Goal: Information Seeking & Learning: Learn about a topic

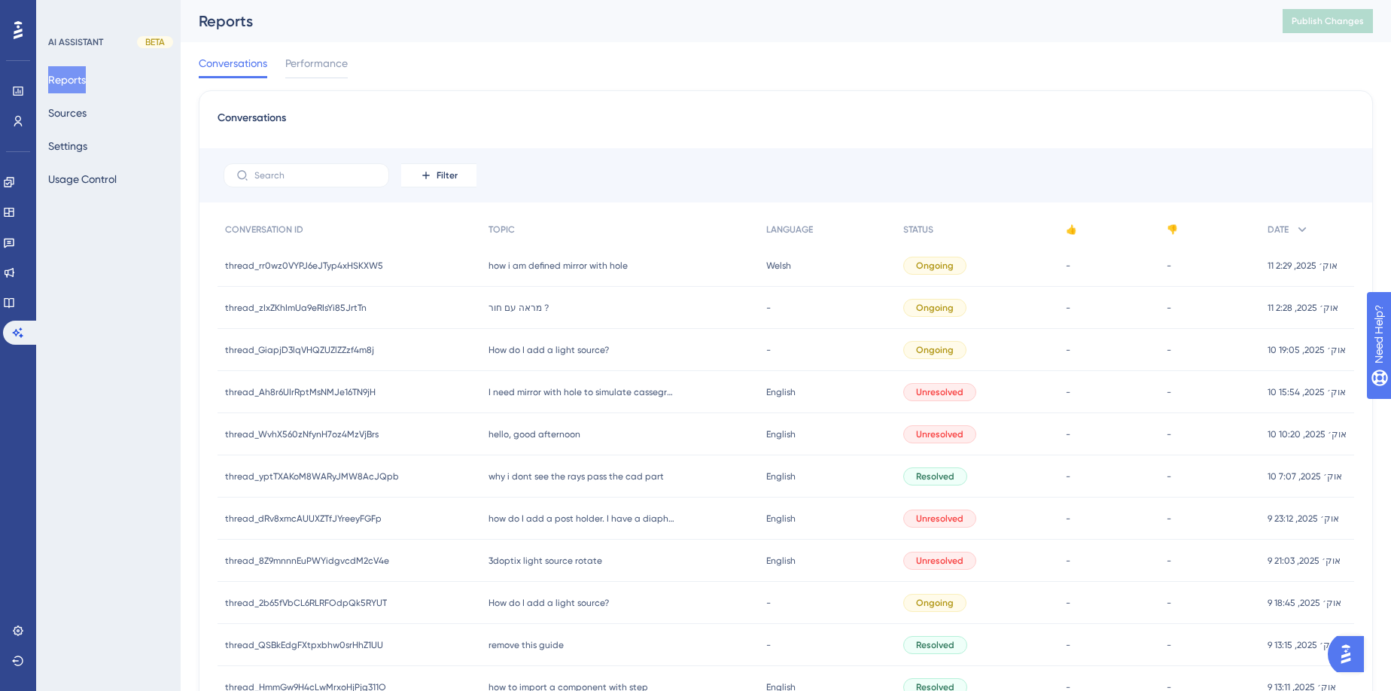
click at [540, 308] on div "מראה עם חור ? מראה עם חור ?" at bounding box center [620, 308] width 278 height 42
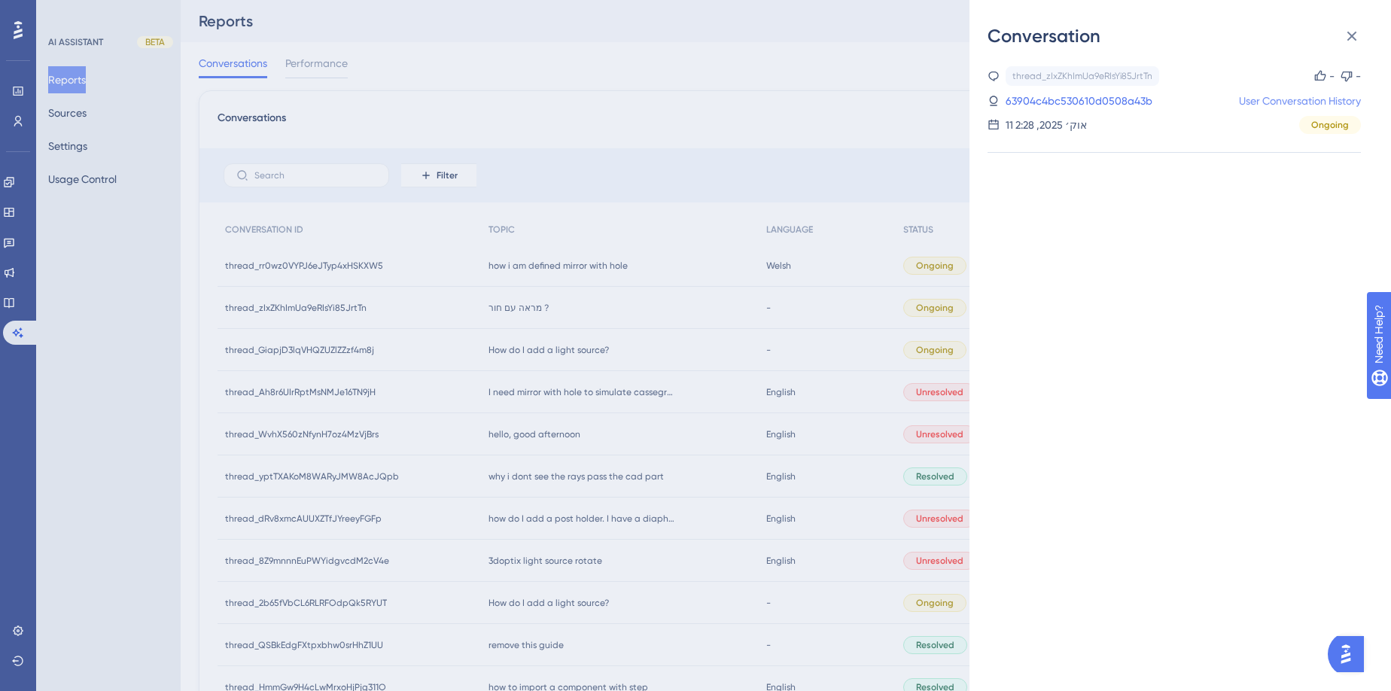
click at [1287, 93] on link "User Conversation History" at bounding box center [1300, 101] width 122 height 18
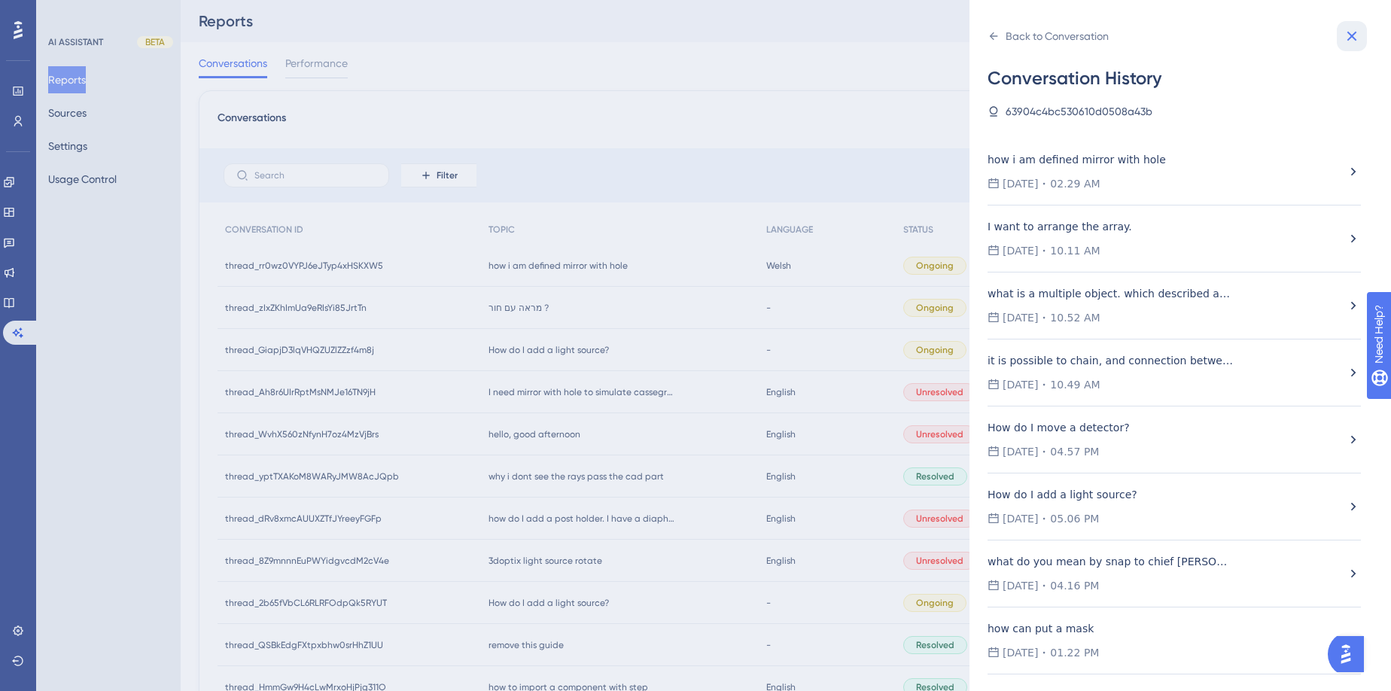
click at [1359, 41] on icon at bounding box center [1352, 36] width 18 height 18
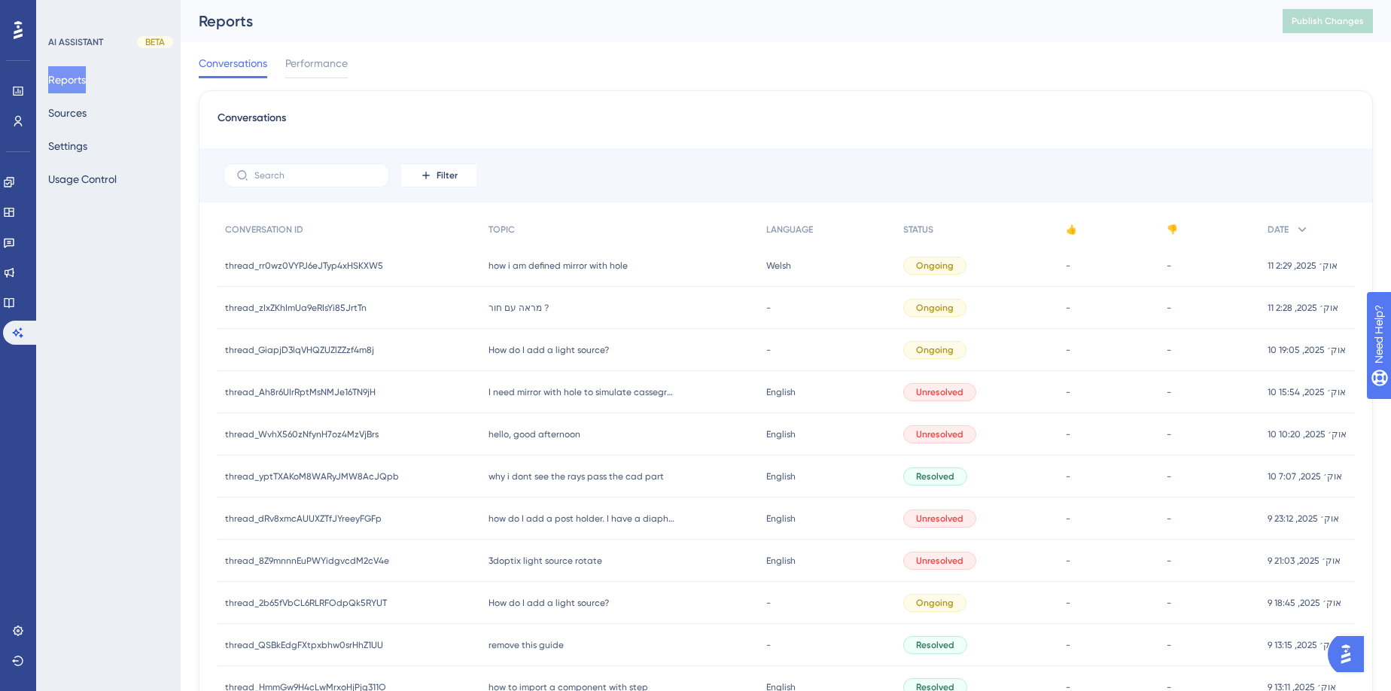
click at [522, 307] on span "מראה עם חור ?" at bounding box center [518, 308] width 60 height 12
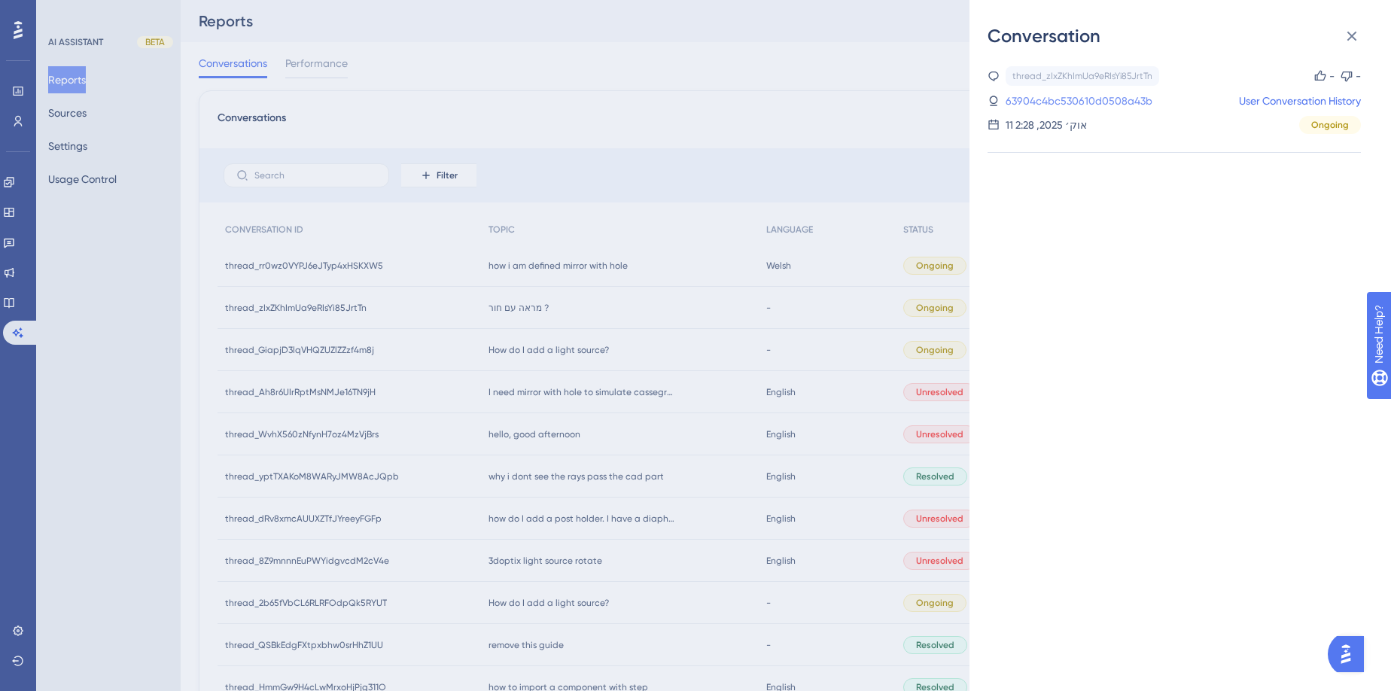
click at [1064, 105] on link "63904c4bc530610d0508a43b" at bounding box center [1079, 101] width 147 height 18
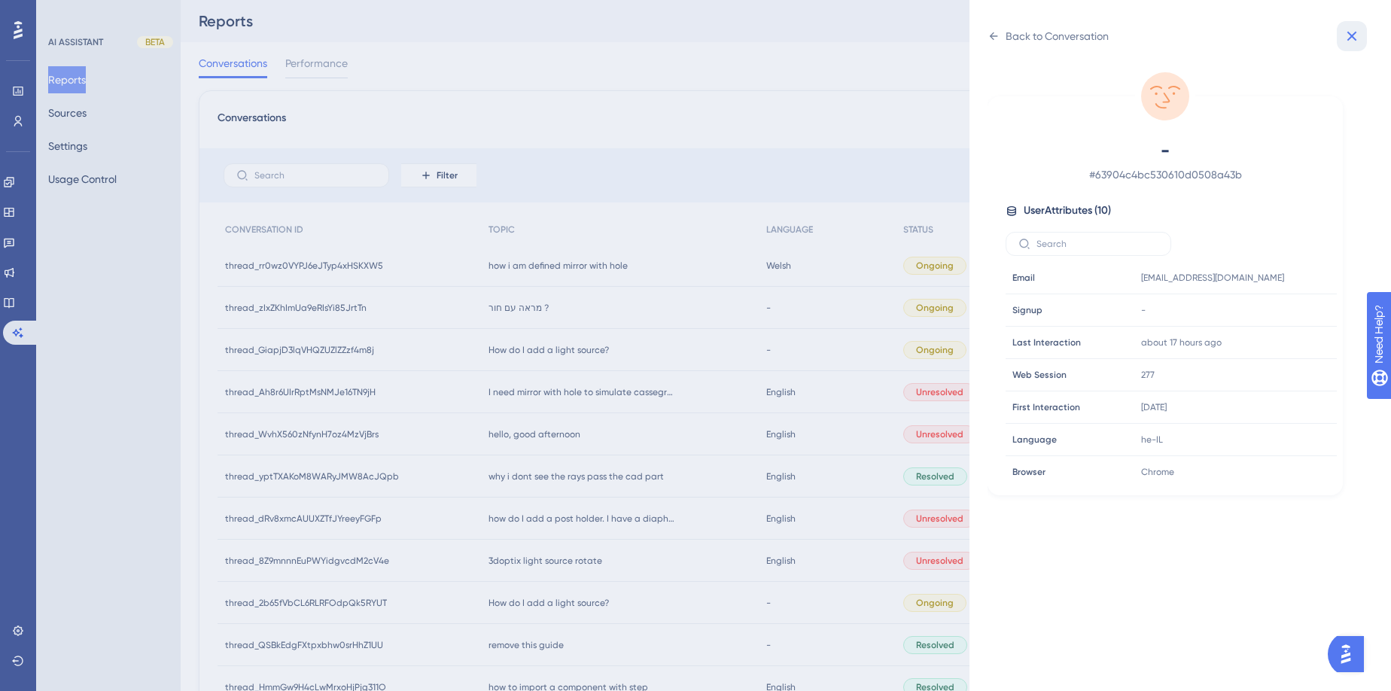
click at [1353, 37] on icon at bounding box center [1352, 37] width 10 height 10
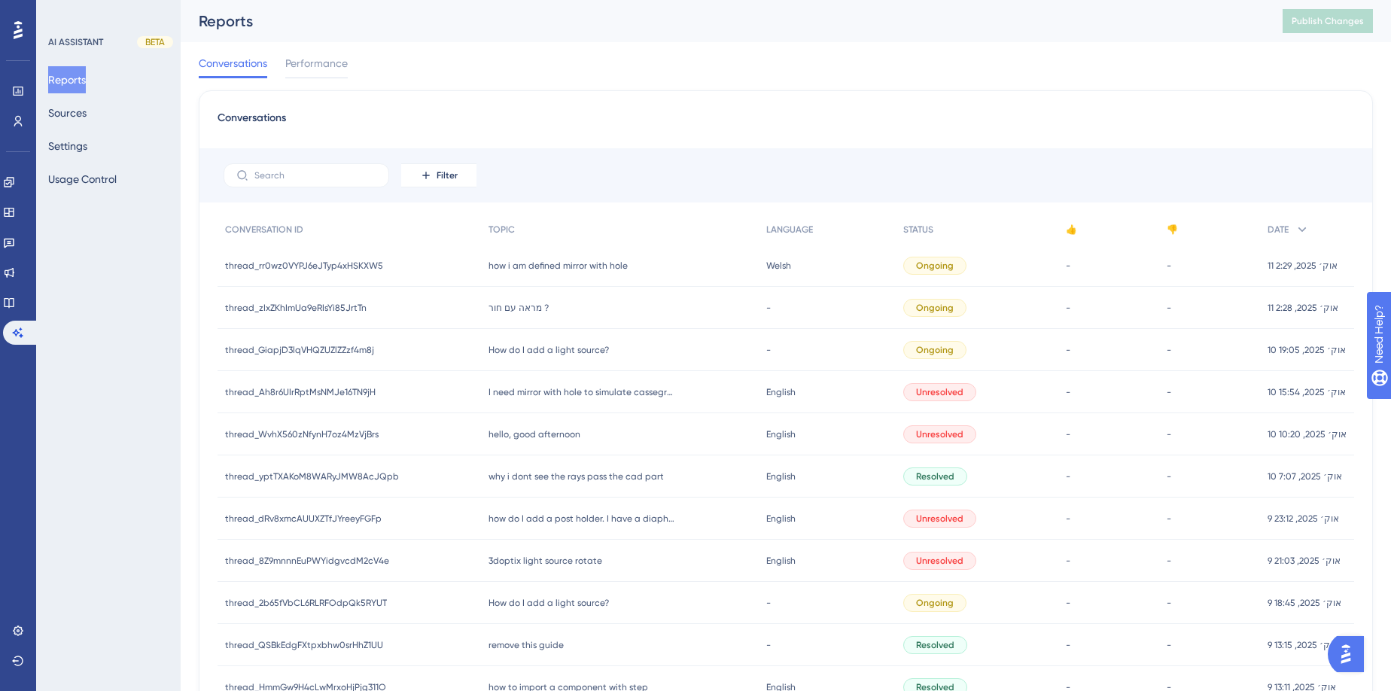
click at [566, 262] on span "how i am defined mirror with hole" at bounding box center [557, 266] width 139 height 12
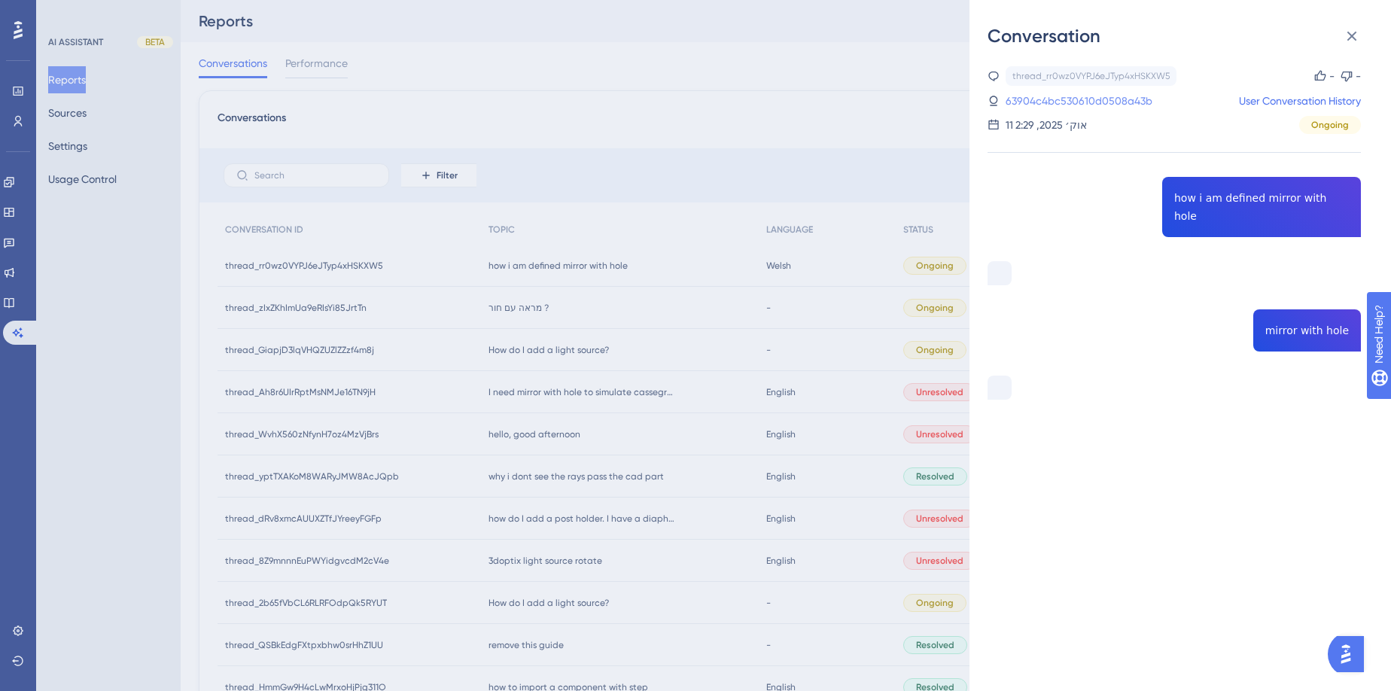
click at [1145, 104] on link "63904c4bc530610d0508a43b" at bounding box center [1079, 101] width 147 height 18
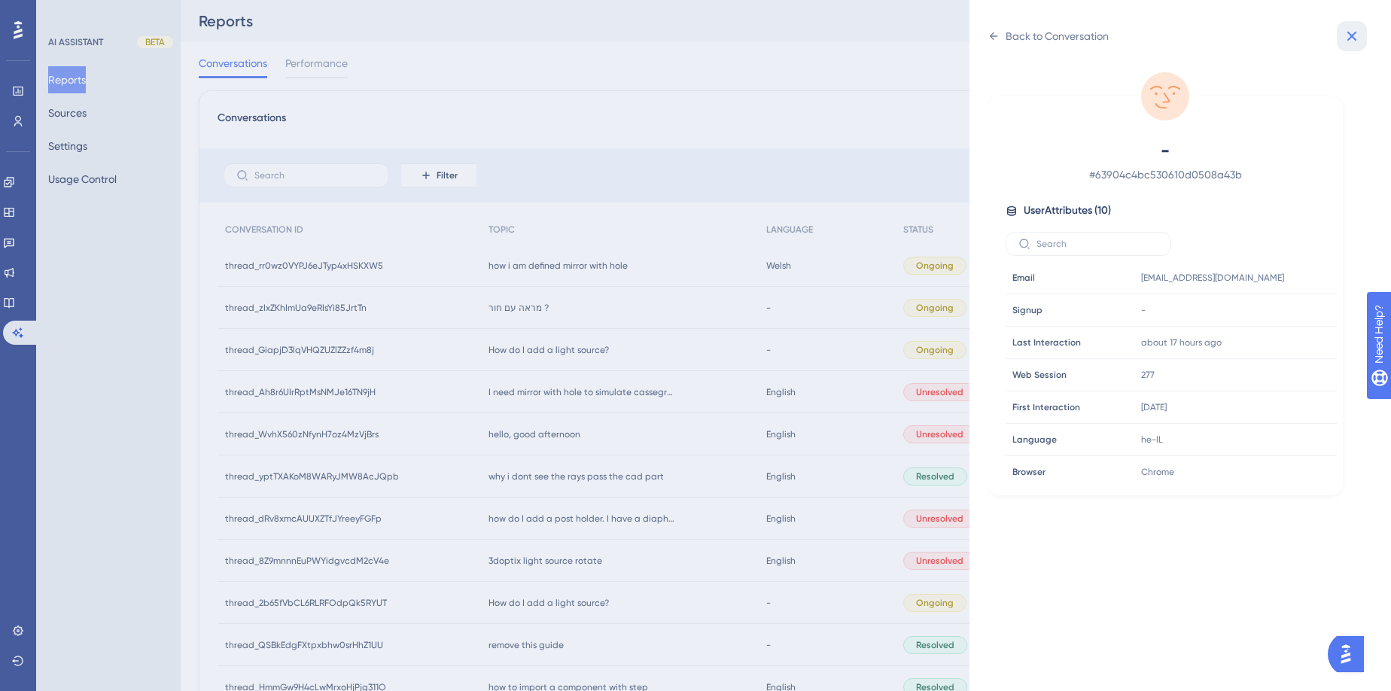
drag, startPoint x: 1353, startPoint y: 35, endPoint x: 1298, endPoint y: 39, distance: 55.8
click at [1349, 36] on icon at bounding box center [1352, 36] width 18 height 18
